Goal: Task Accomplishment & Management: Complete application form

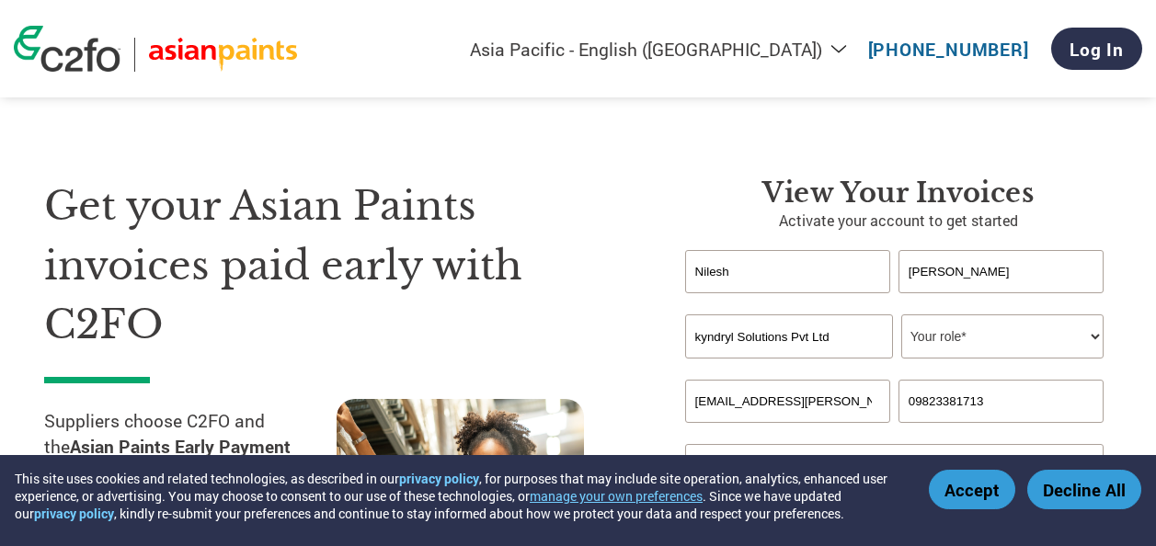
select select "en-IN"
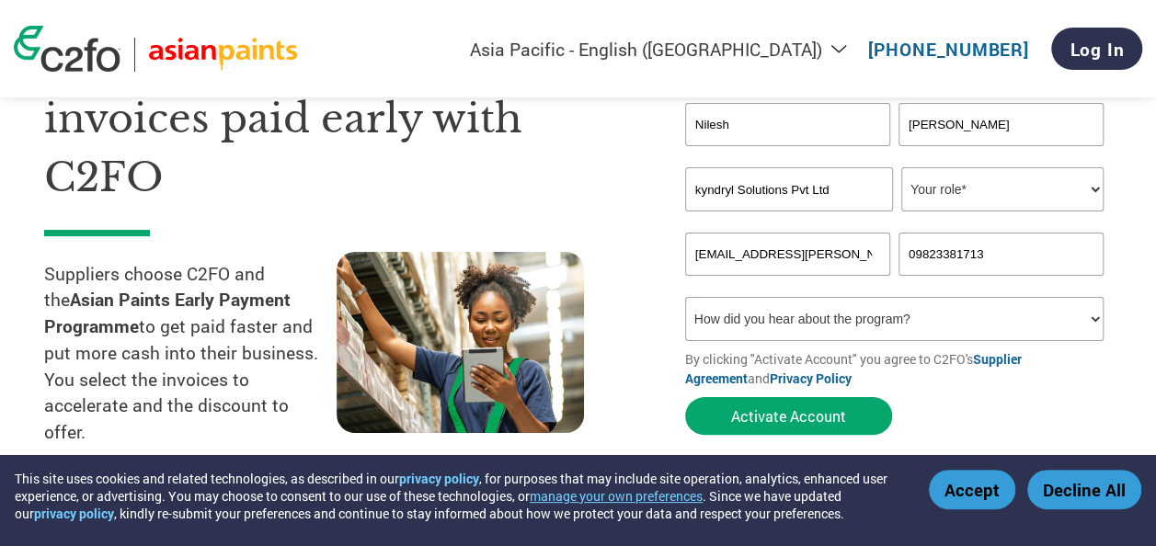
scroll to position [184, 0]
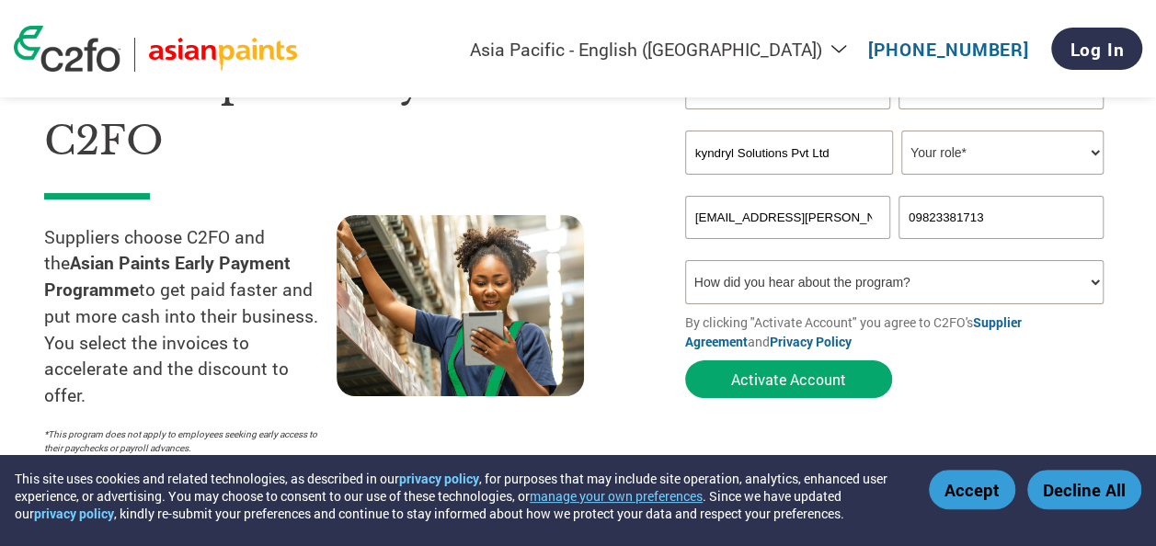
click at [931, 285] on select "How did you hear about the program? Received a letter Email Social Media Online…" at bounding box center [894, 282] width 419 height 44
select select "Email"
click at [685, 263] on select "How did you hear about the program? Received a letter Email Social Media Online…" at bounding box center [894, 282] width 419 height 44
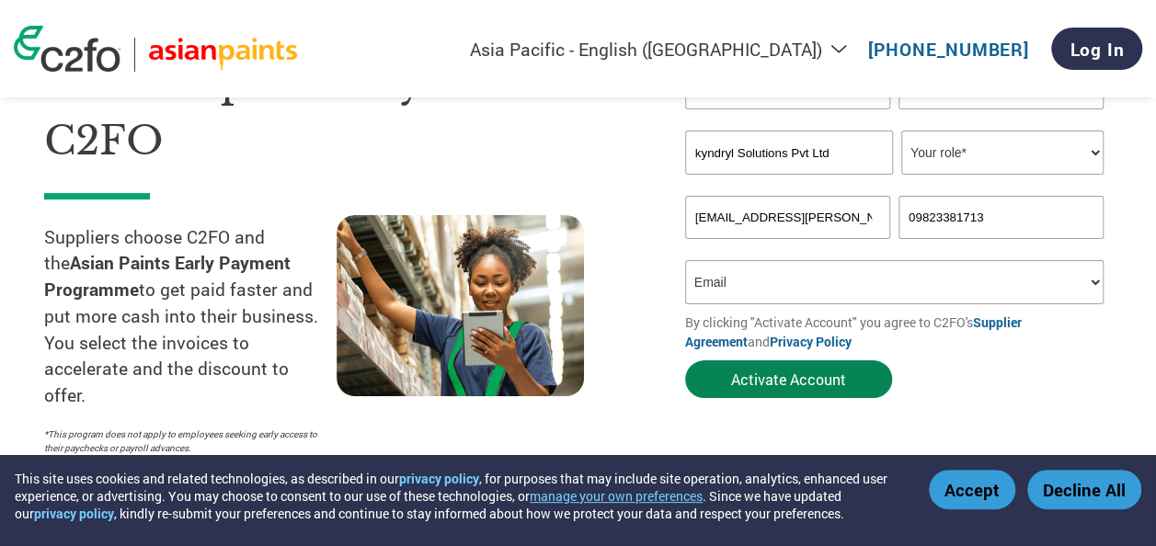
click at [826, 386] on button "Activate Account" at bounding box center [788, 380] width 207 height 38
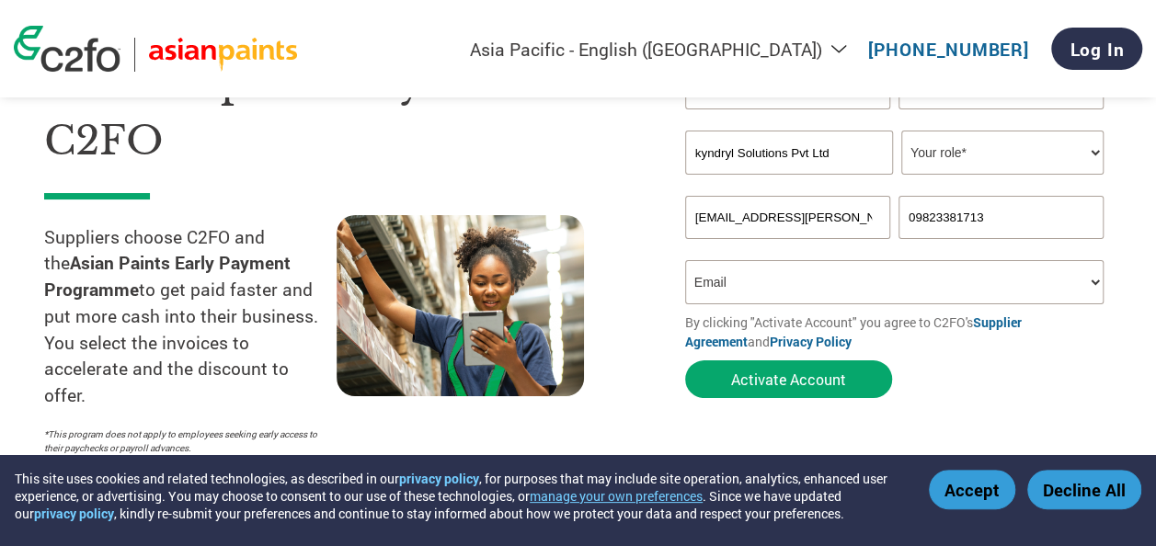
click at [1037, 143] on select "Your role* CFO Controller Credit Manager Finance Director Treasurer CEO Preside…" at bounding box center [1003, 153] width 202 height 44
select select "ACCOUNTS_RECEIVABLE"
click at [902, 132] on select "Your role* CFO Controller Credit Manager Finance Director Treasurer CEO Preside…" at bounding box center [1003, 153] width 202 height 44
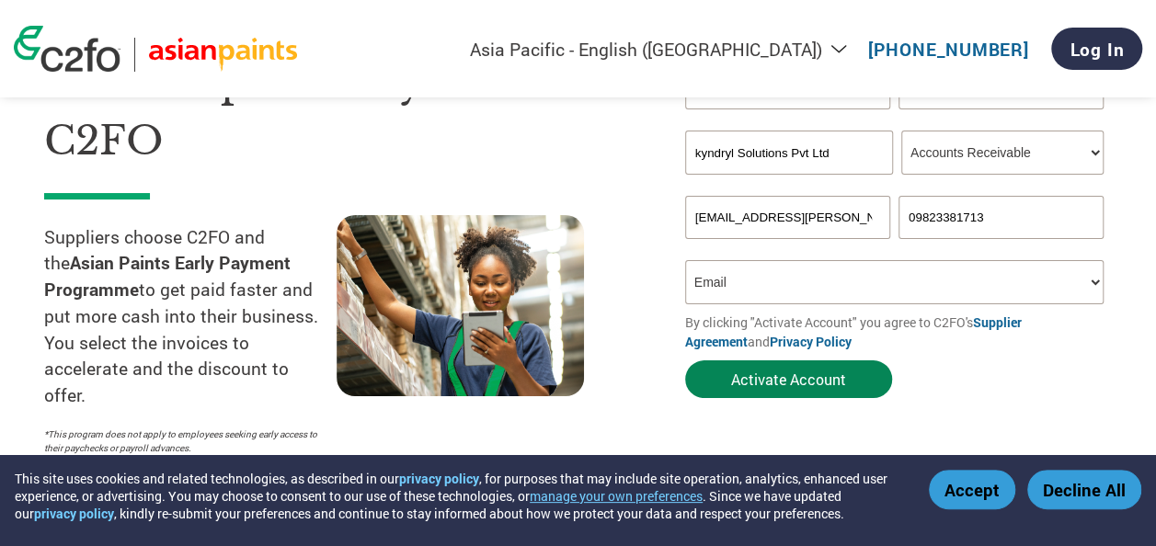
click at [817, 385] on button "Activate Account" at bounding box center [788, 380] width 207 height 38
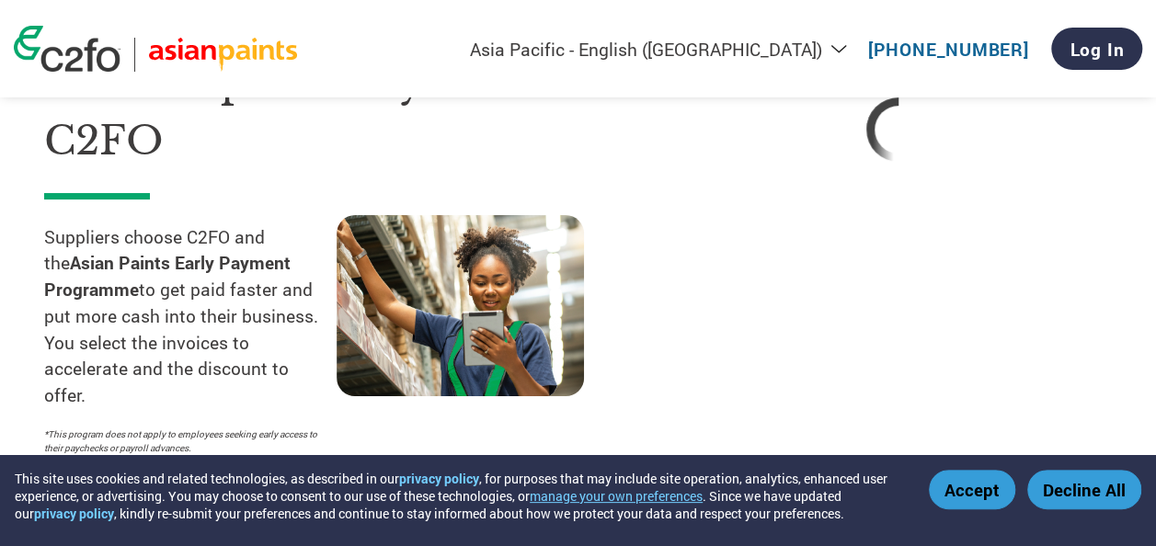
select select "en-IN"
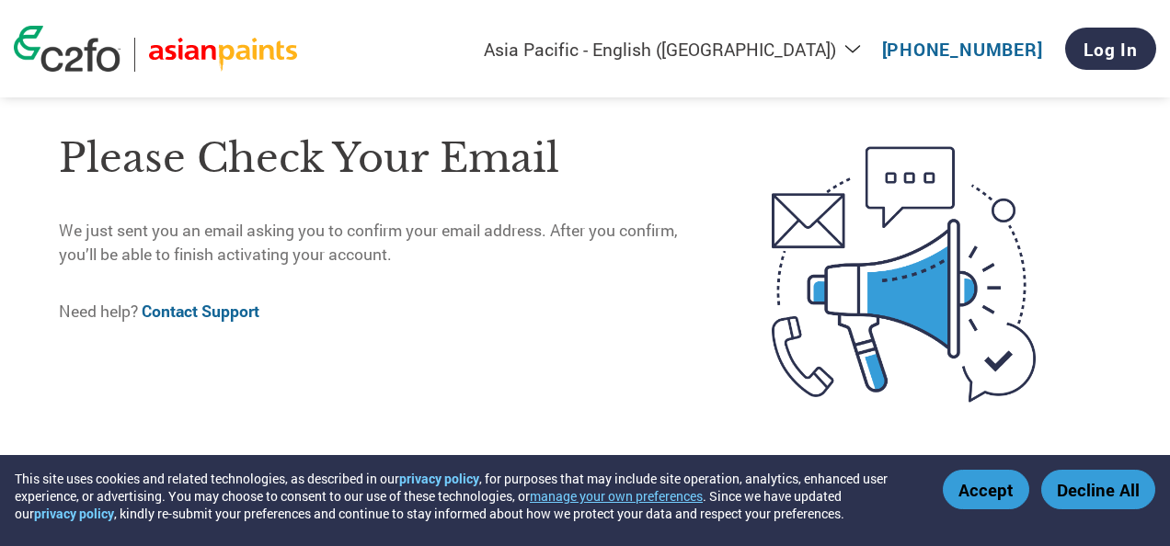
click at [995, 494] on button "Accept" at bounding box center [986, 490] width 86 height 40
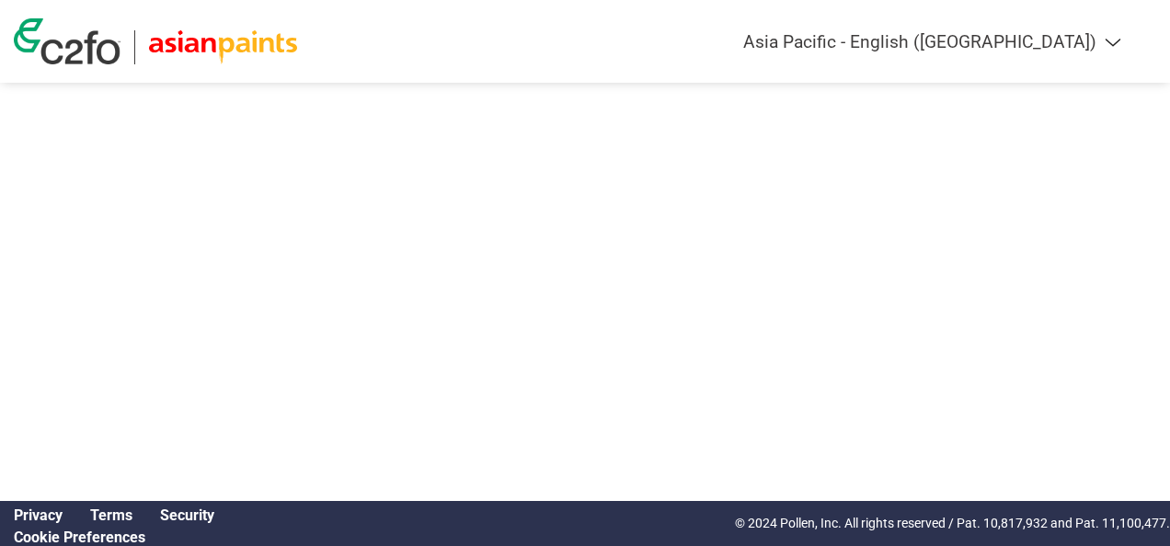
select select "en-IN"
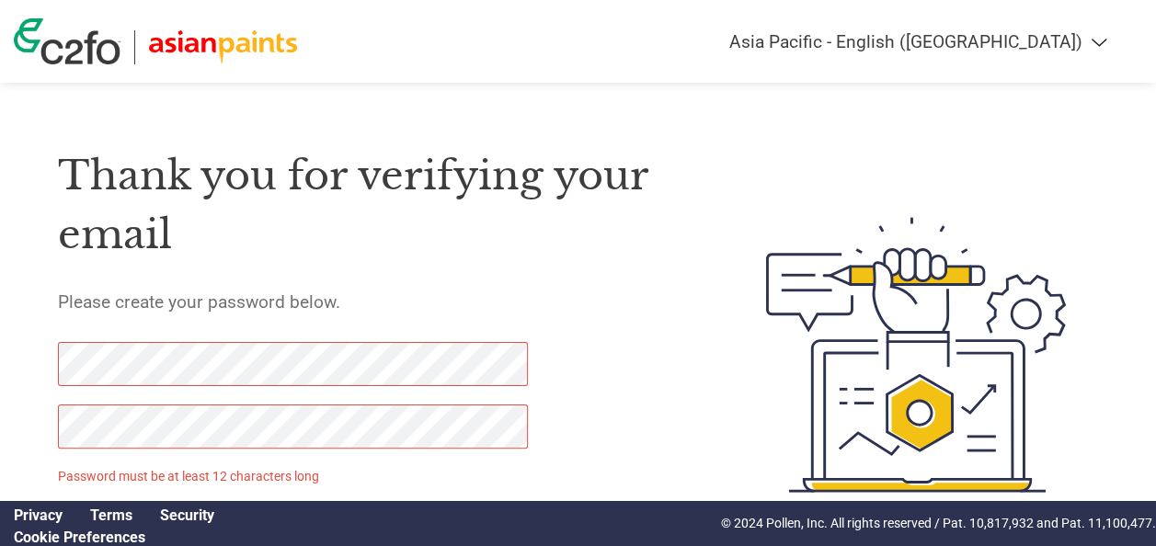
click at [466, 477] on p "Password must be at least 12 characters long" at bounding box center [295, 476] width 475 height 19
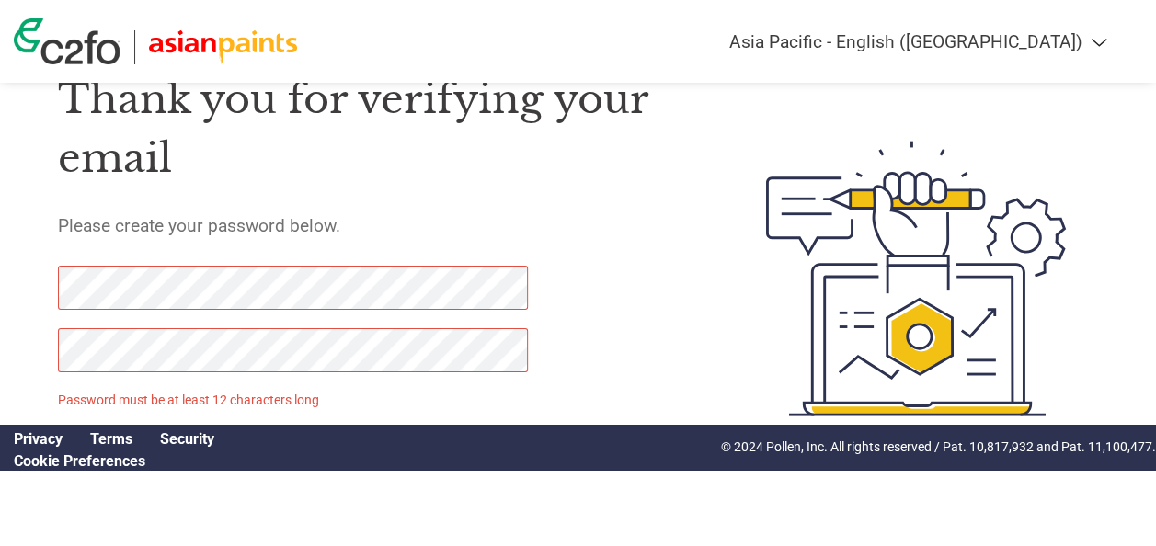
scroll to position [90, 0]
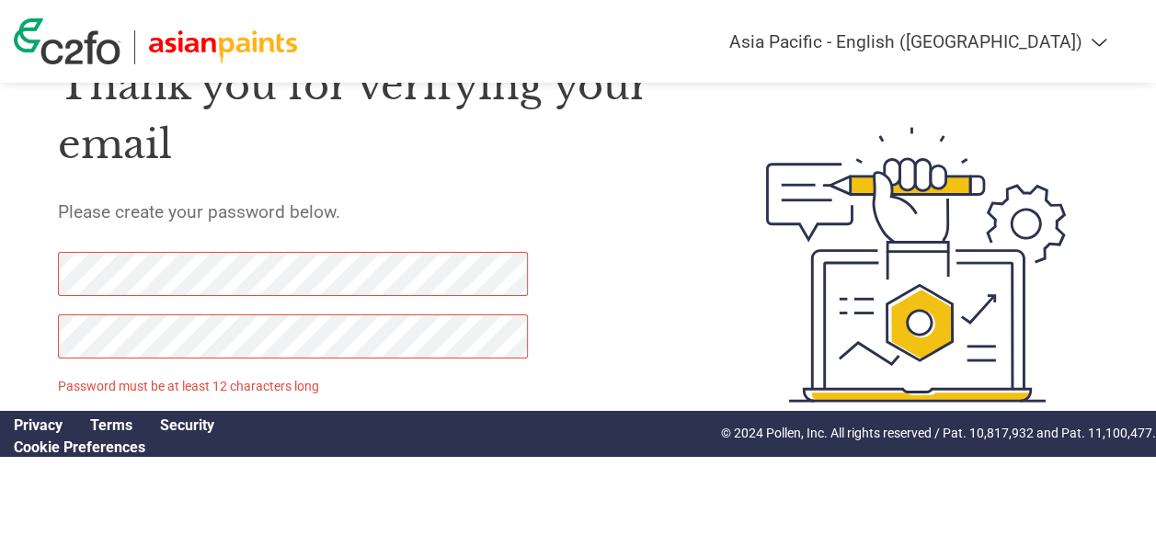
click at [0, 350] on html "Americas - English Américas - Español Américas - Português Amériques - Français…" at bounding box center [578, 228] width 1156 height 637
click at [0, 305] on html "Americas - English Américas - Español Américas - Português Amériques - Français…" at bounding box center [578, 228] width 1156 height 637
click at [0, 279] on html "Americas - English Américas - Español Américas - Português Amériques - Français…" at bounding box center [578, 228] width 1156 height 637
click at [0, 300] on html "Americas - English Américas - Español Américas - Português Amériques - Français…" at bounding box center [578, 228] width 1156 height 637
click at [0, 351] on html "Americas - English Américas - Español Américas - Português Amériques - Français…" at bounding box center [578, 228] width 1156 height 637
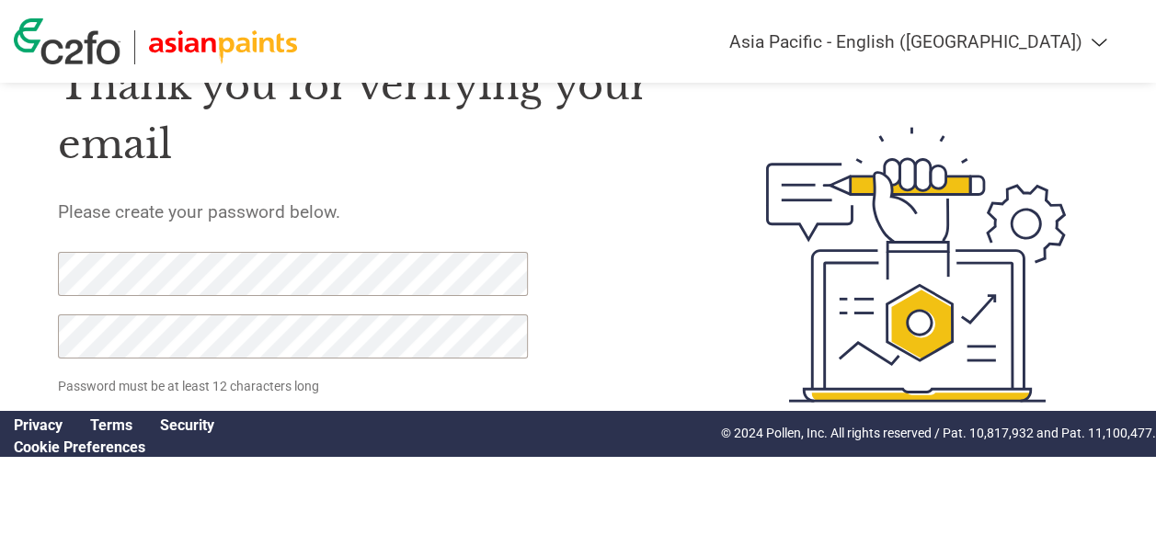
click at [642, 309] on div "Thank you for verifying your email Please create your password below. Password …" at bounding box center [370, 264] width 625 height 471
click at [421, 390] on p "Password must be at least 12 characters long" at bounding box center [295, 386] width 475 height 19
click at [575, 248] on div "Thank you for verifying your email Please create your password below. Password …" at bounding box center [370, 264] width 625 height 471
click at [664, 107] on h1 "Thank you for verifying your email" at bounding box center [370, 115] width 625 height 119
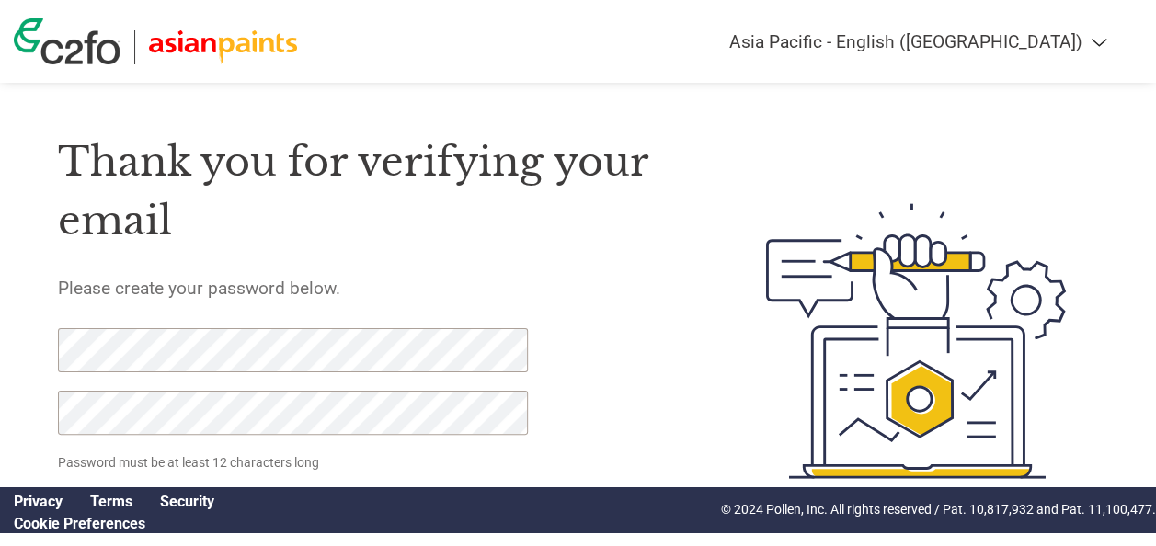
scroll to position [0, 0]
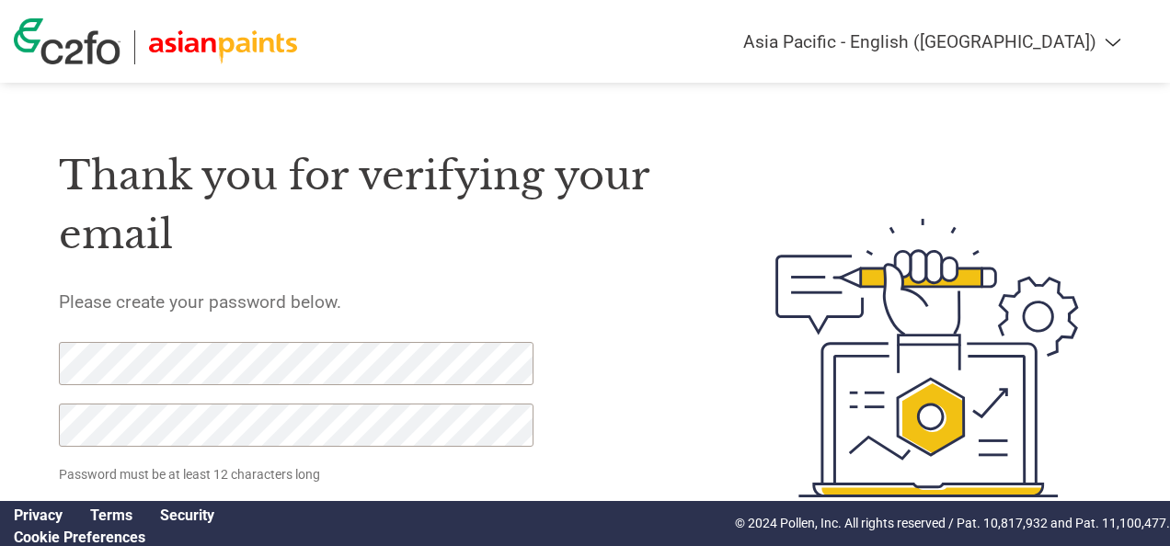
select select "en-IN"
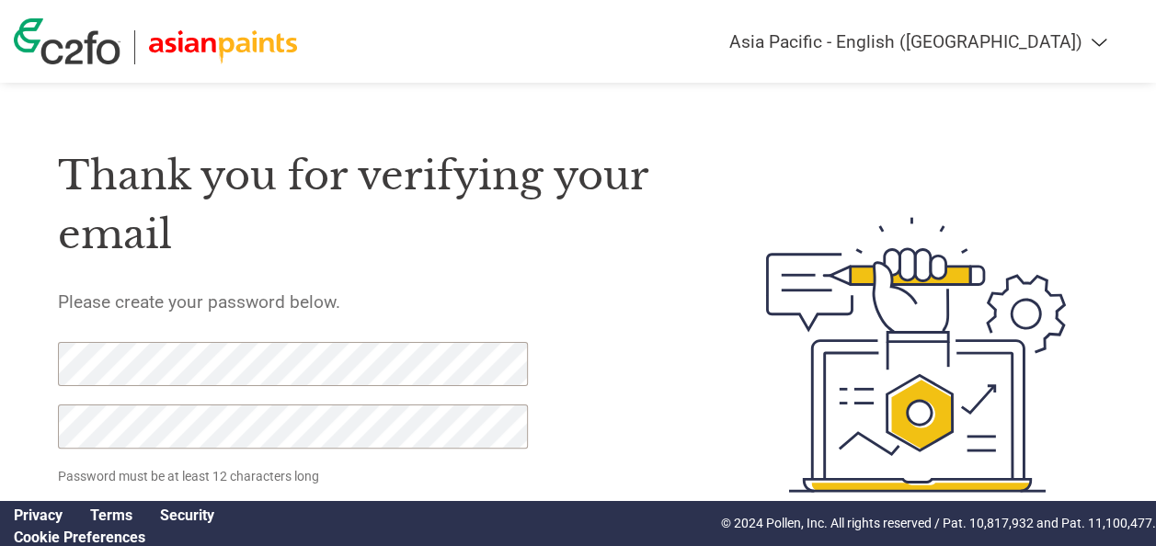
click at [686, 299] on div at bounding box center [891, 355] width 417 height 471
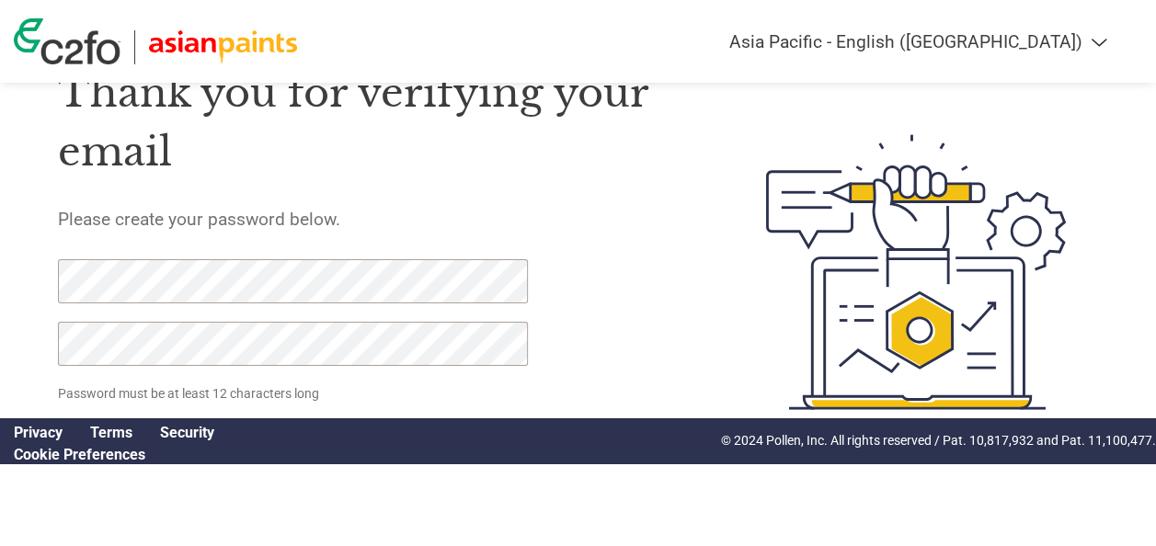
scroll to position [90, 0]
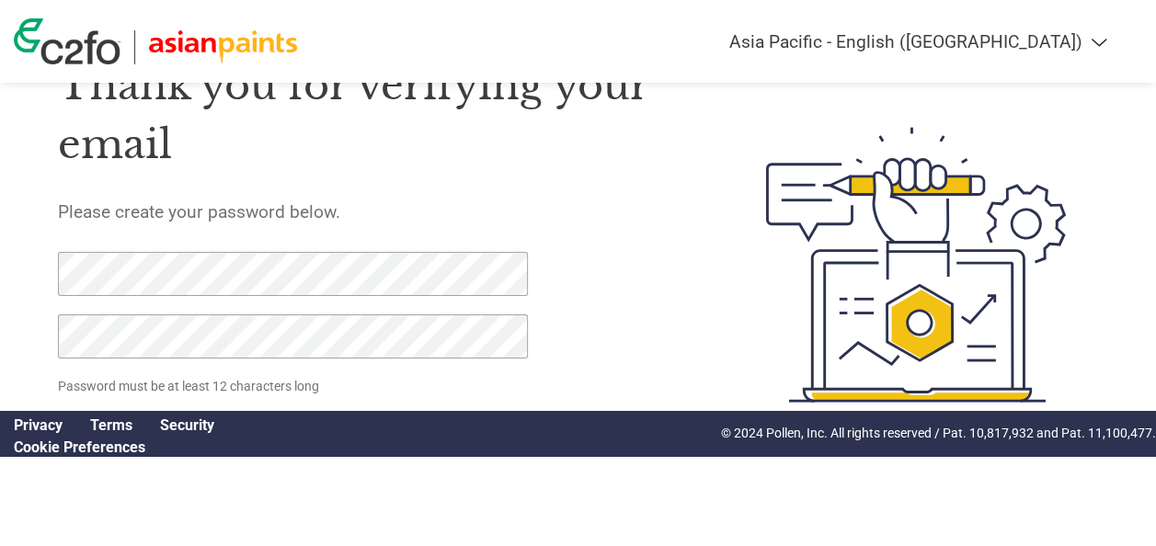
click at [506, 155] on h1 "Thank you for verifying your email" at bounding box center [370, 115] width 625 height 119
